Goal: Task Accomplishment & Management: Use online tool/utility

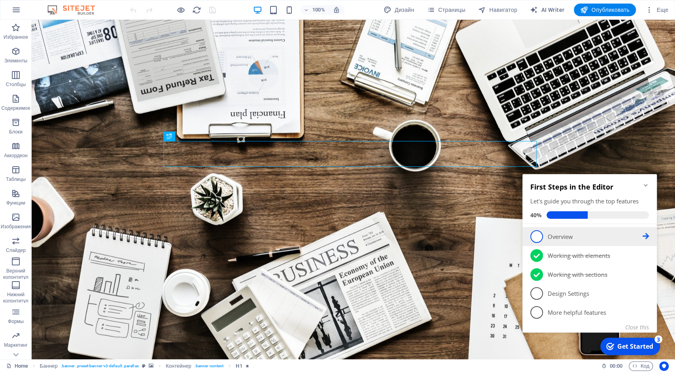
click at [560, 241] on link "1 Overview - incomplete" at bounding box center [589, 236] width 119 height 13
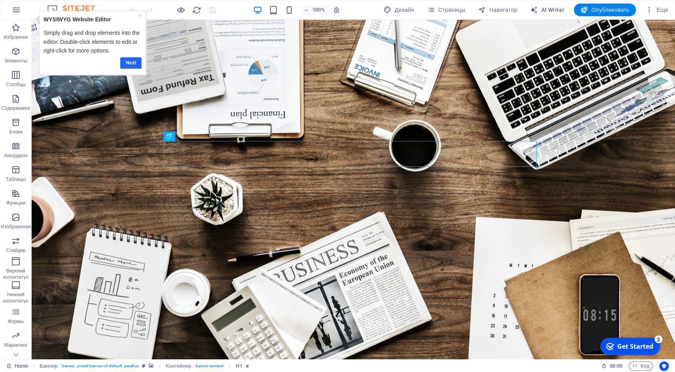
click at [126, 63] on link "Next" at bounding box center [130, 62] width 21 height 11
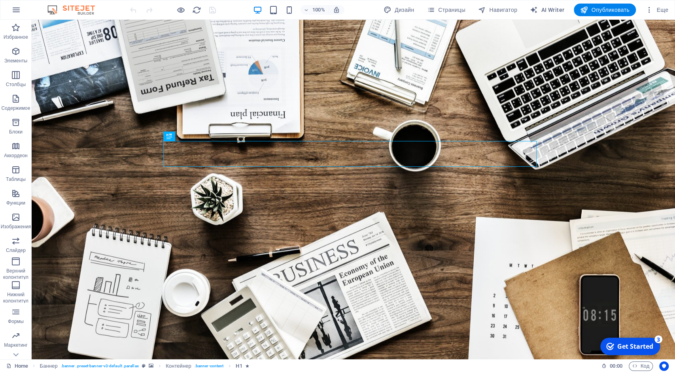
click at [611, 353] on div "checkmark Get Started 3" at bounding box center [630, 346] width 60 height 17
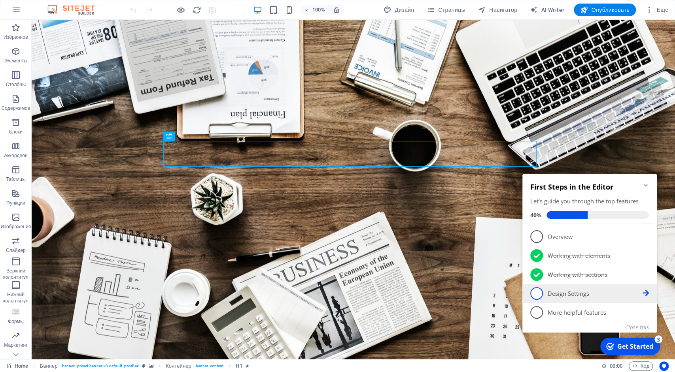
click at [535, 293] on span "4" at bounding box center [536, 293] width 13 height 13
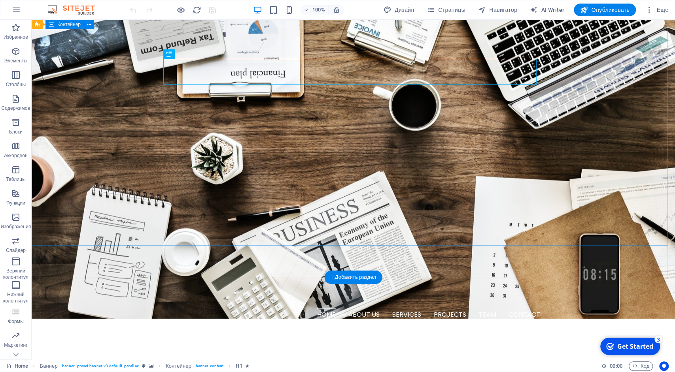
scroll to position [82, 0]
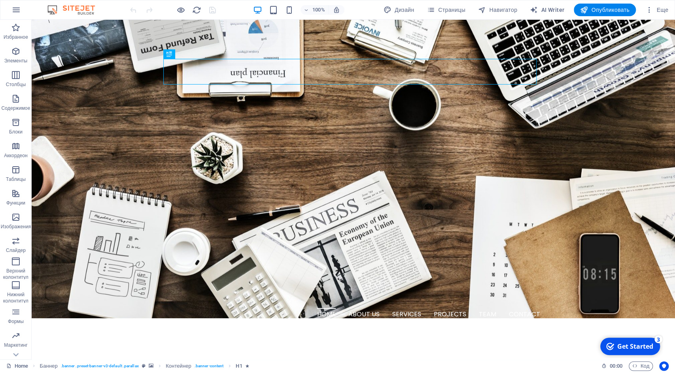
click at [620, 350] on div "Get Started" at bounding box center [635, 346] width 36 height 9
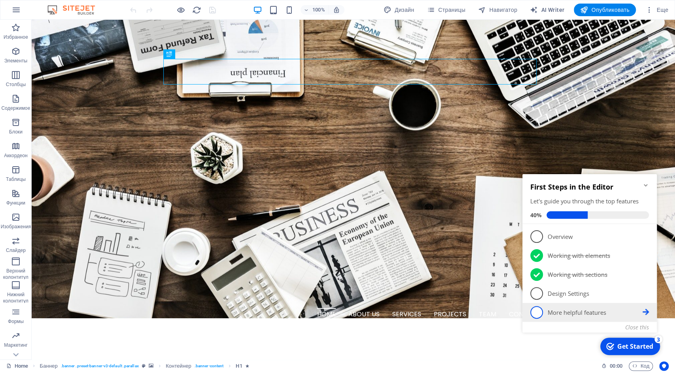
click at [564, 310] on p "More helpful features - incomplete" at bounding box center [594, 313] width 95 height 8
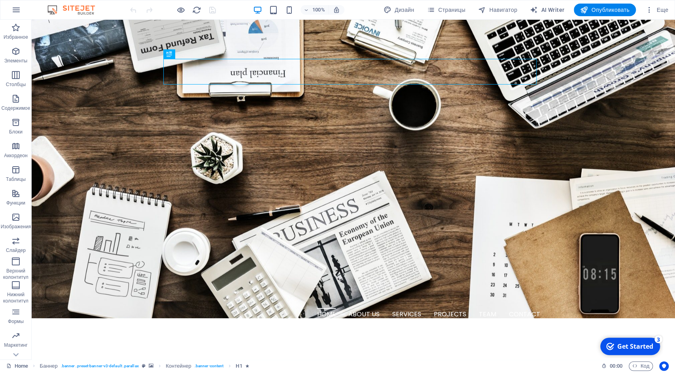
click at [649, 345] on div "Get Started" at bounding box center [635, 346] width 36 height 9
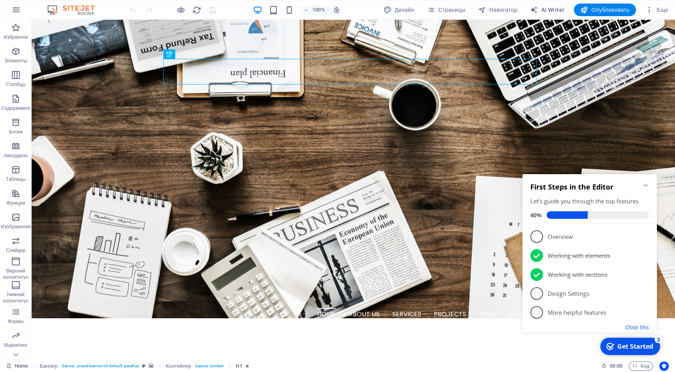
click at [640, 328] on button "Close this" at bounding box center [637, 328] width 24 height 8
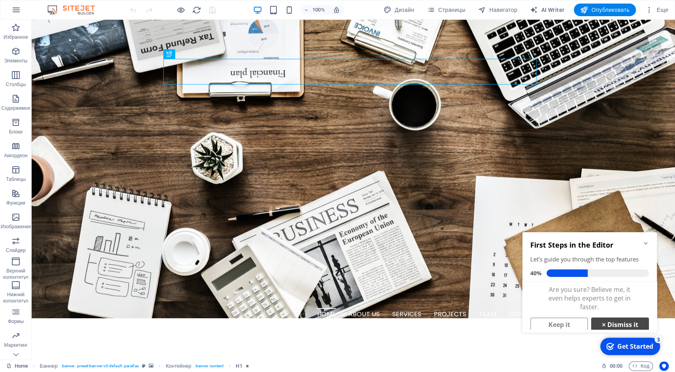
click at [613, 320] on link "× Dismiss it" at bounding box center [620, 325] width 58 height 14
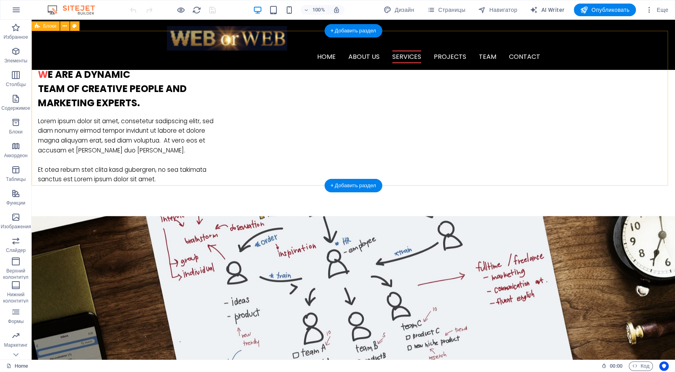
scroll to position [505, 0]
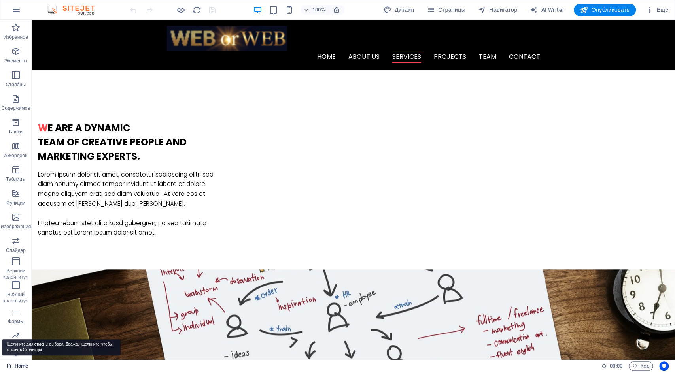
click at [20, 363] on link "Home" at bounding box center [17, 366] width 22 height 9
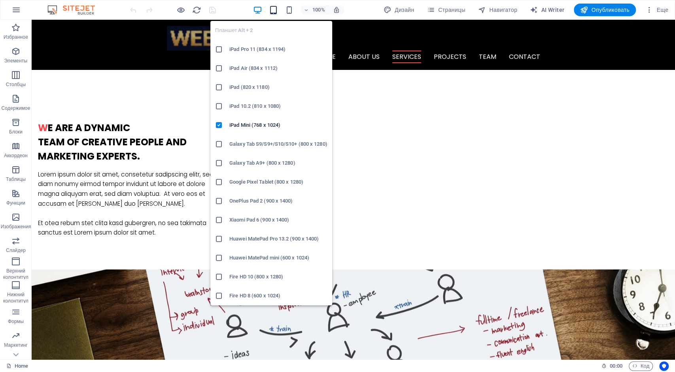
click at [271, 8] on icon "button" at bounding box center [273, 10] width 9 height 9
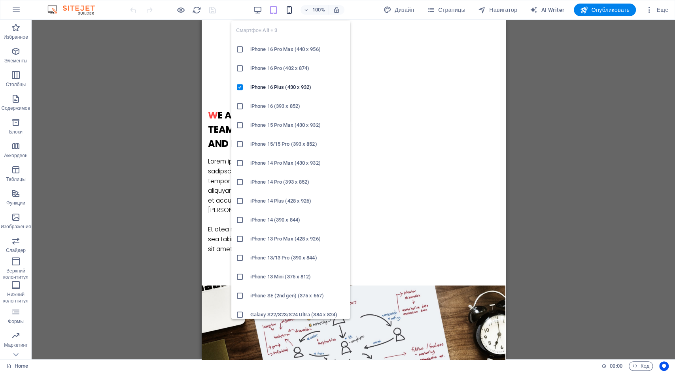
click at [288, 10] on icon "button" at bounding box center [289, 10] width 9 height 9
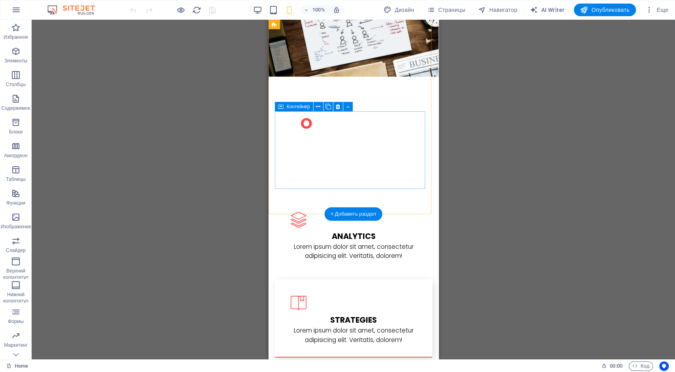
scroll to position [740, 0]
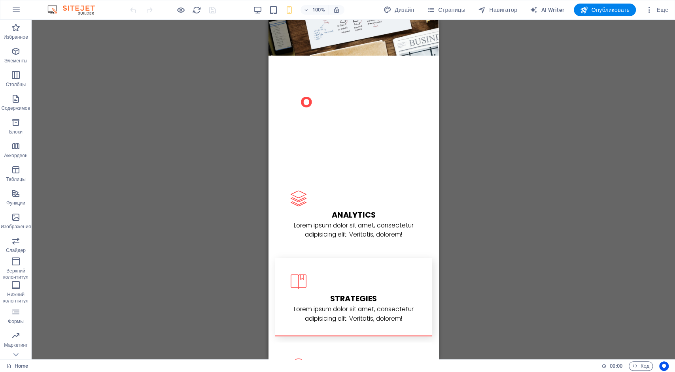
click at [274, 15] on div "100%" at bounding box center [298, 10] width 91 height 13
click at [274, 13] on icon "button" at bounding box center [273, 10] width 9 height 9
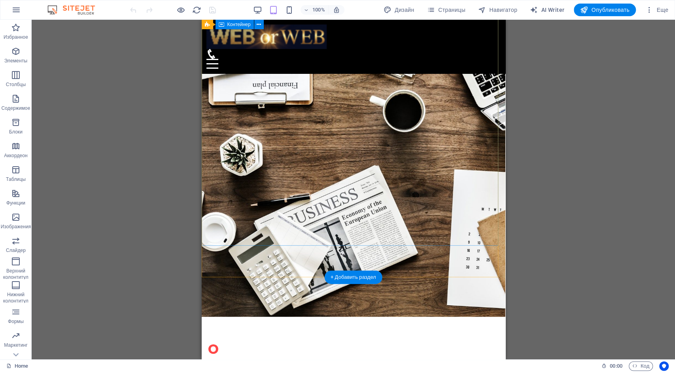
scroll to position [82, 0]
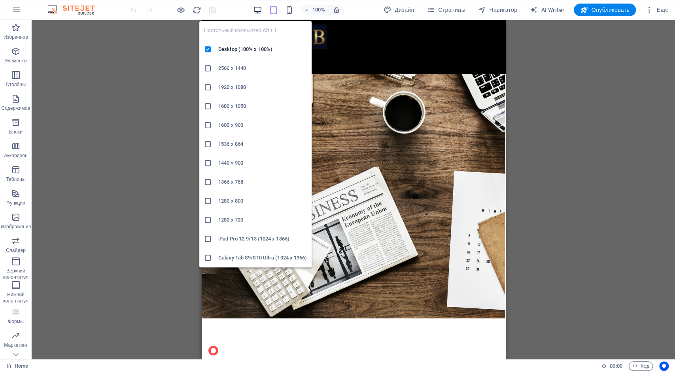
click at [256, 11] on icon "button" at bounding box center [257, 10] width 9 height 9
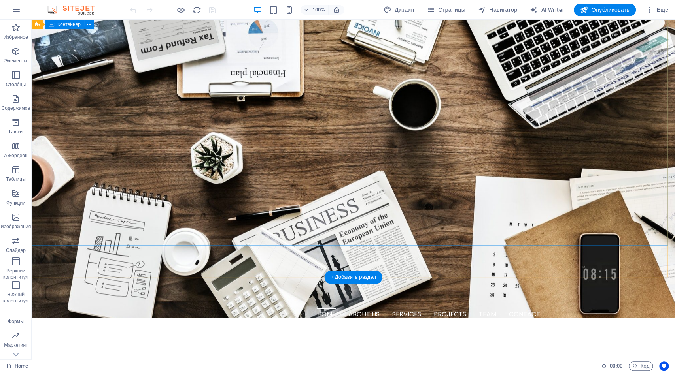
scroll to position [0, 0]
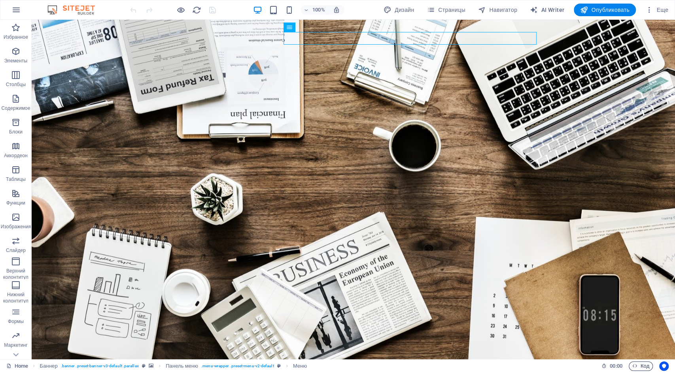
click at [641, 366] on span "Код" at bounding box center [640, 366] width 17 height 9
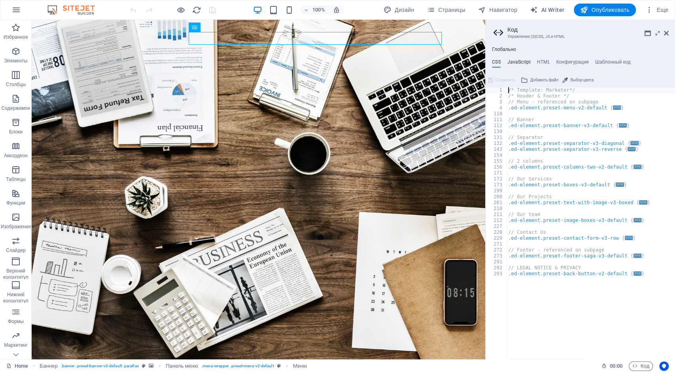
click at [520, 60] on h4 "JavaScript" at bounding box center [518, 63] width 23 height 9
type textarea "/* JS for preset "Menu V2" */"
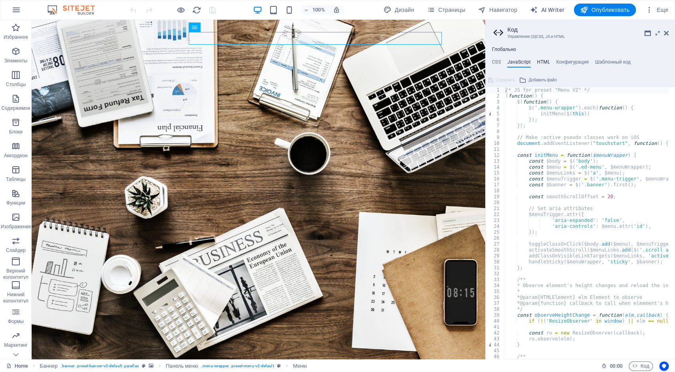
click at [543, 59] on h4 "HTML" at bounding box center [543, 63] width 13 height 9
type textarea "<a href="#main-content" class="wv-link-content button">Skip to main content</a>"
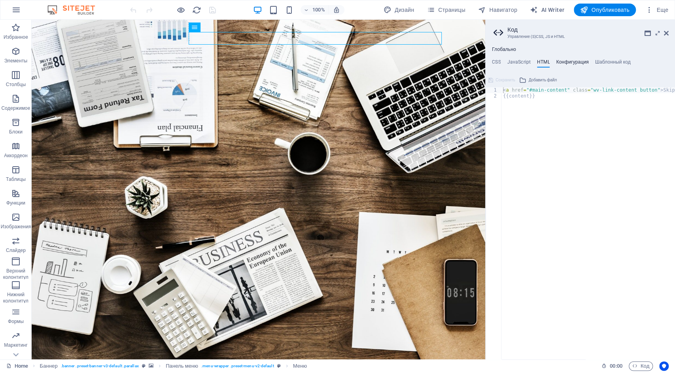
click at [573, 62] on h4 "Конфигурация" at bounding box center [572, 63] width 32 height 9
type textarea "$color-background: #ffffff;"
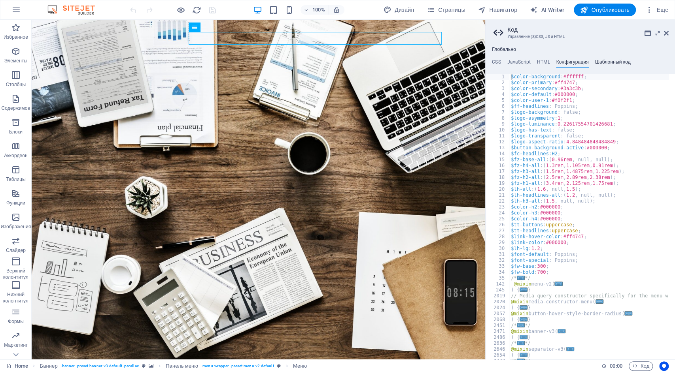
click at [607, 64] on h4 "Шаблонный код" at bounding box center [613, 63] width 36 height 9
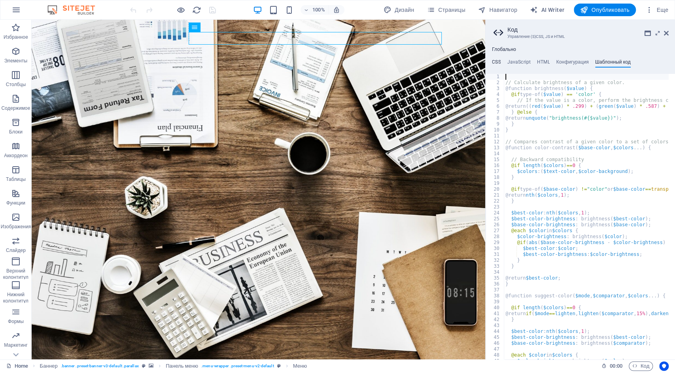
click at [497, 64] on h4 "CSS" at bounding box center [496, 63] width 9 height 9
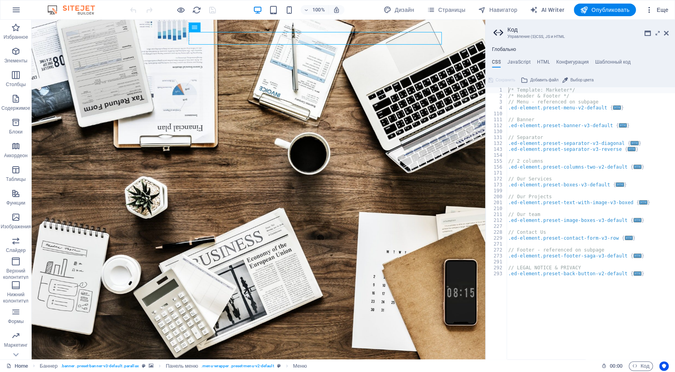
click at [662, 6] on span "Еще" at bounding box center [656, 10] width 23 height 8
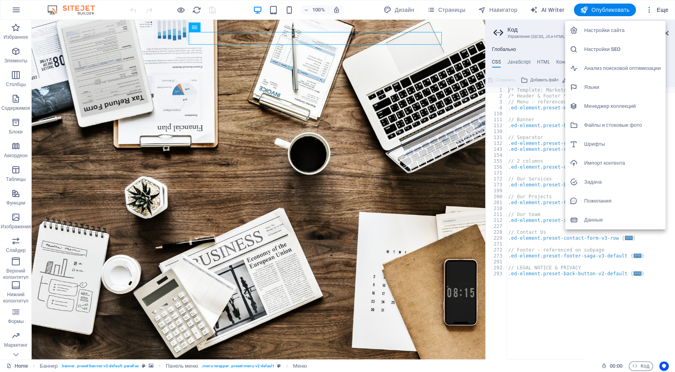
click at [192, 30] on div at bounding box center [337, 186] width 675 height 372
